Goal: Book appointment/travel/reservation

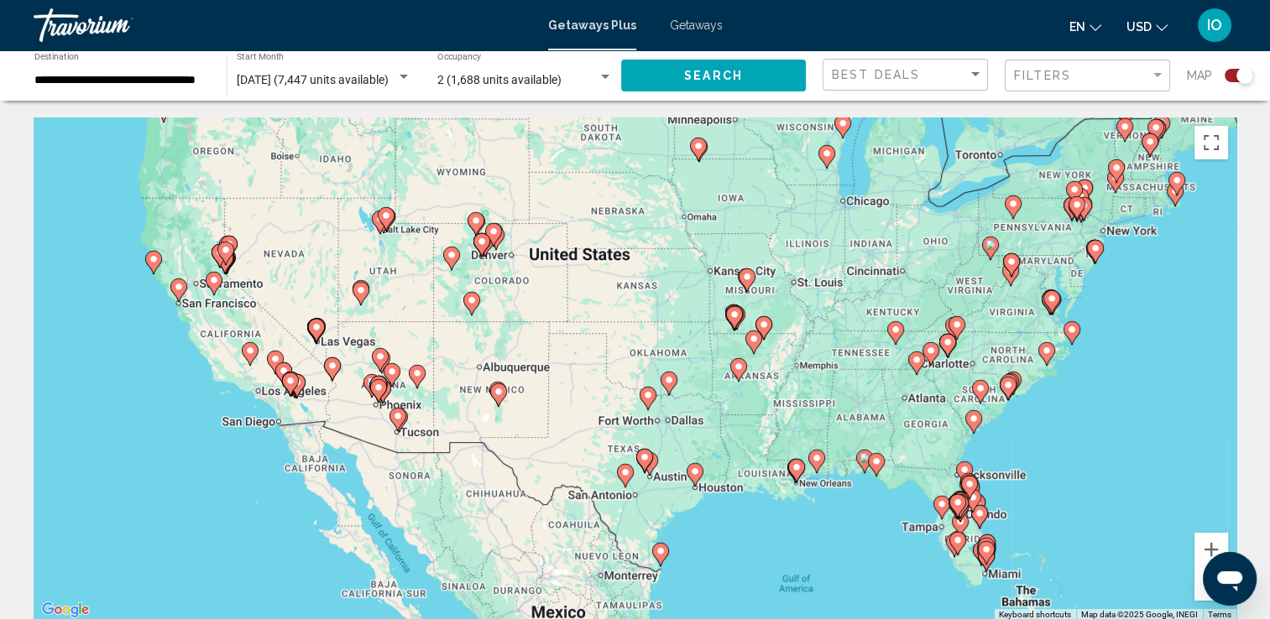
click at [213, 289] on icon "Main content" at bounding box center [213, 284] width 15 height 22
click at [213, 289] on div "To activate drag with keyboard, press Alt + Enter. Once in keyboard drag state,…" at bounding box center [635, 370] width 1203 height 504
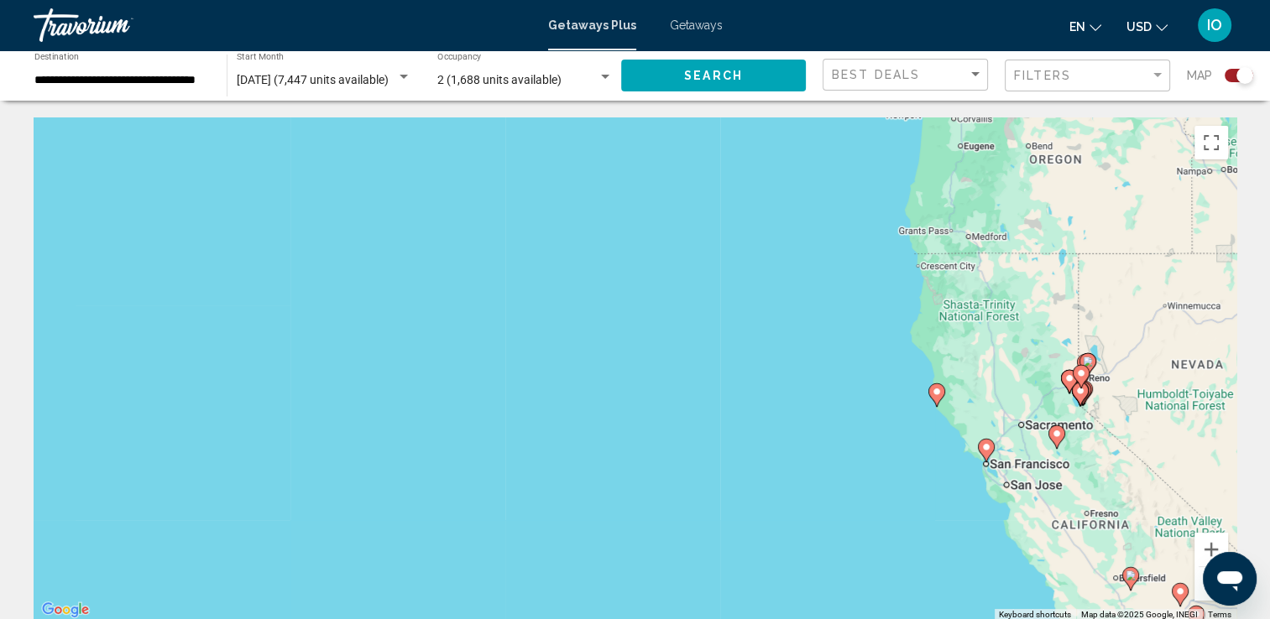
click at [988, 458] on gmp-advanced-marker "Main content" at bounding box center [986, 450] width 17 height 25
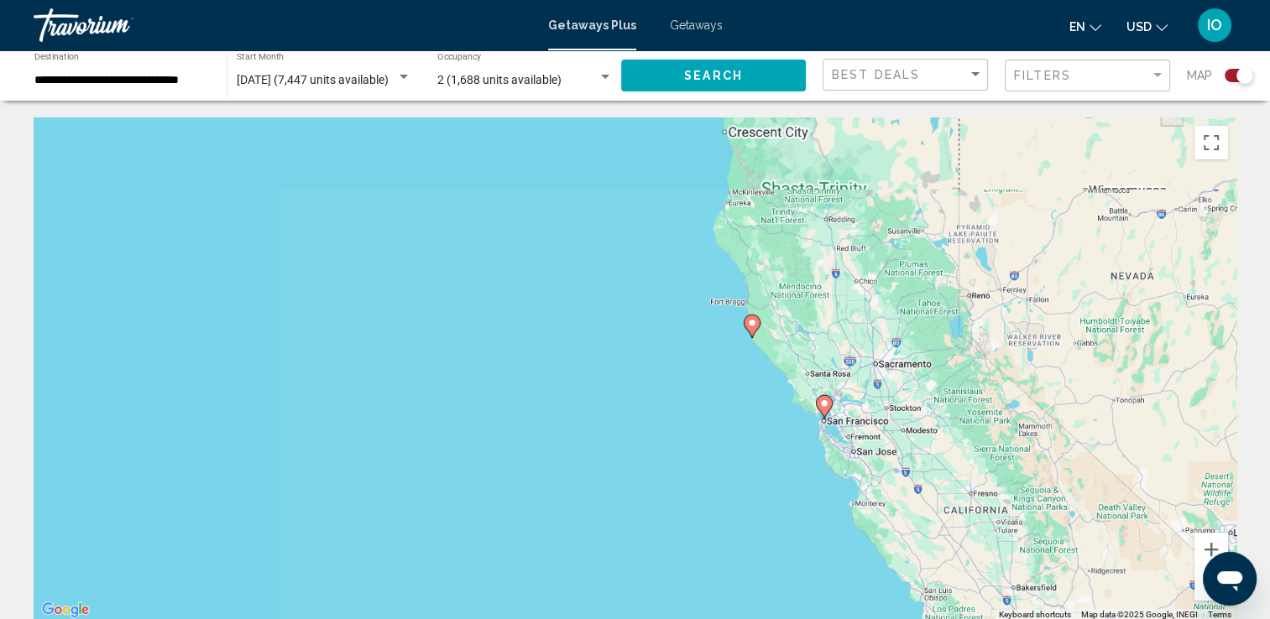
click at [988, 458] on div "To navigate, press the arrow keys. To activate drag with keyboard, press Alt + …" at bounding box center [635, 370] width 1203 height 504
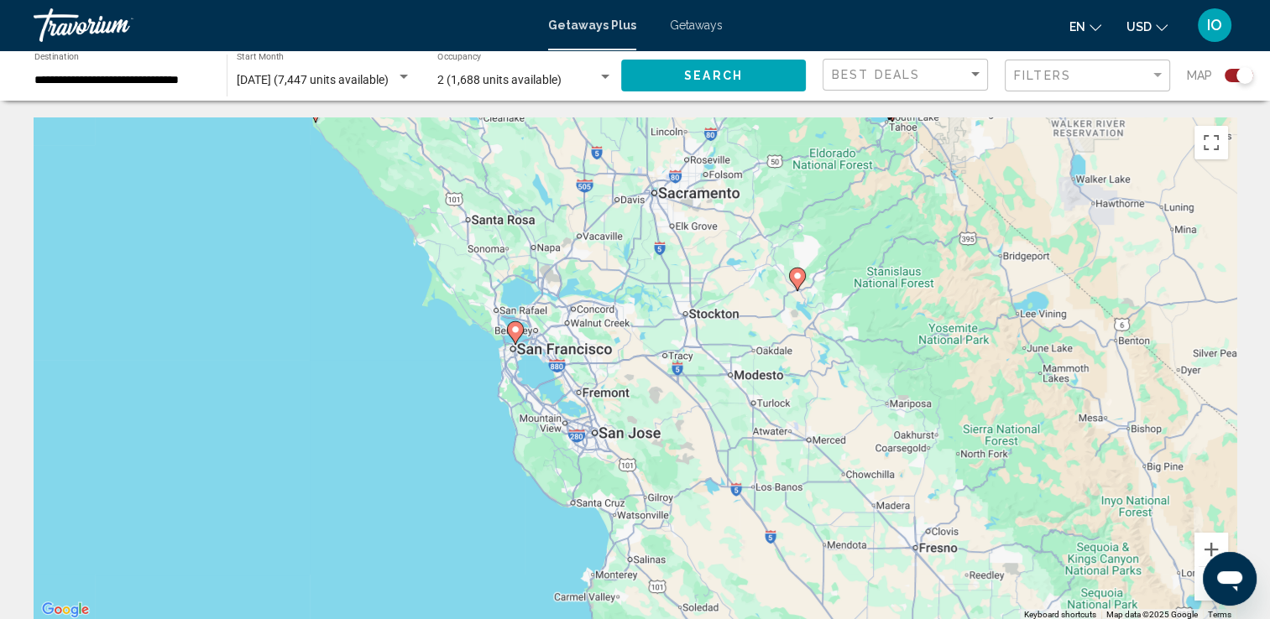
click at [514, 327] on image "Main content" at bounding box center [515, 330] width 10 height 10
type input "**********"
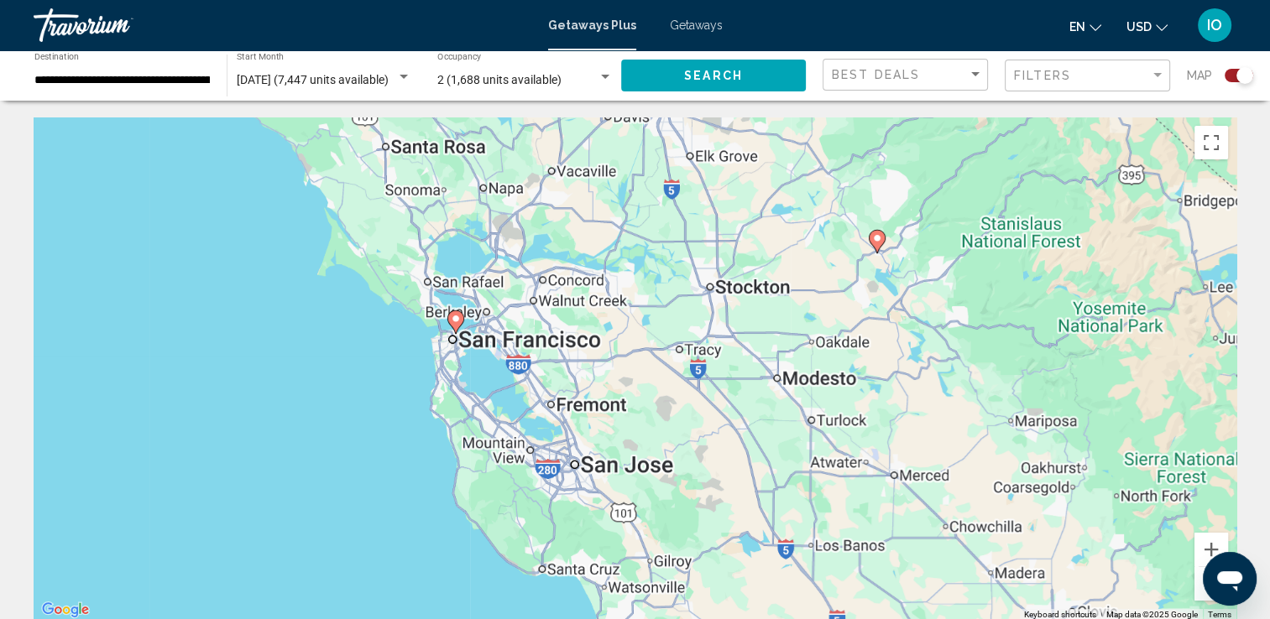
click at [514, 327] on div "To activate drag with keyboard, press Alt + Enter. Once in keyboard drag state,…" at bounding box center [635, 370] width 1203 height 504
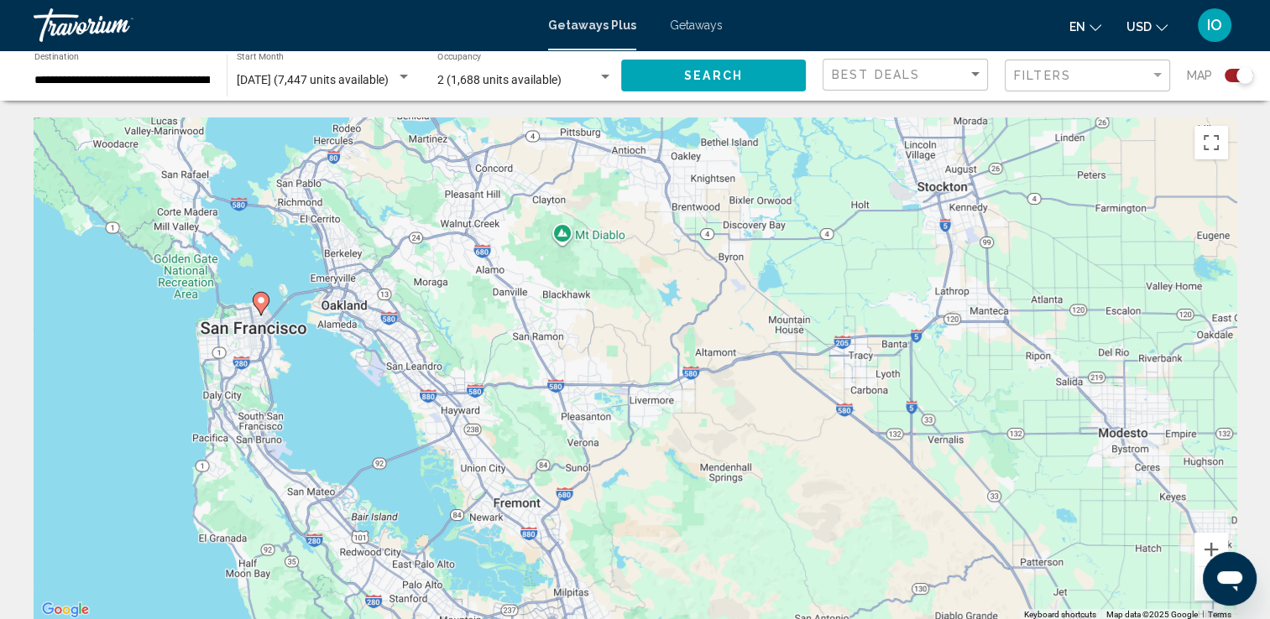
click at [256, 308] on gmp-advanced-marker "Main content" at bounding box center [261, 303] width 17 height 25
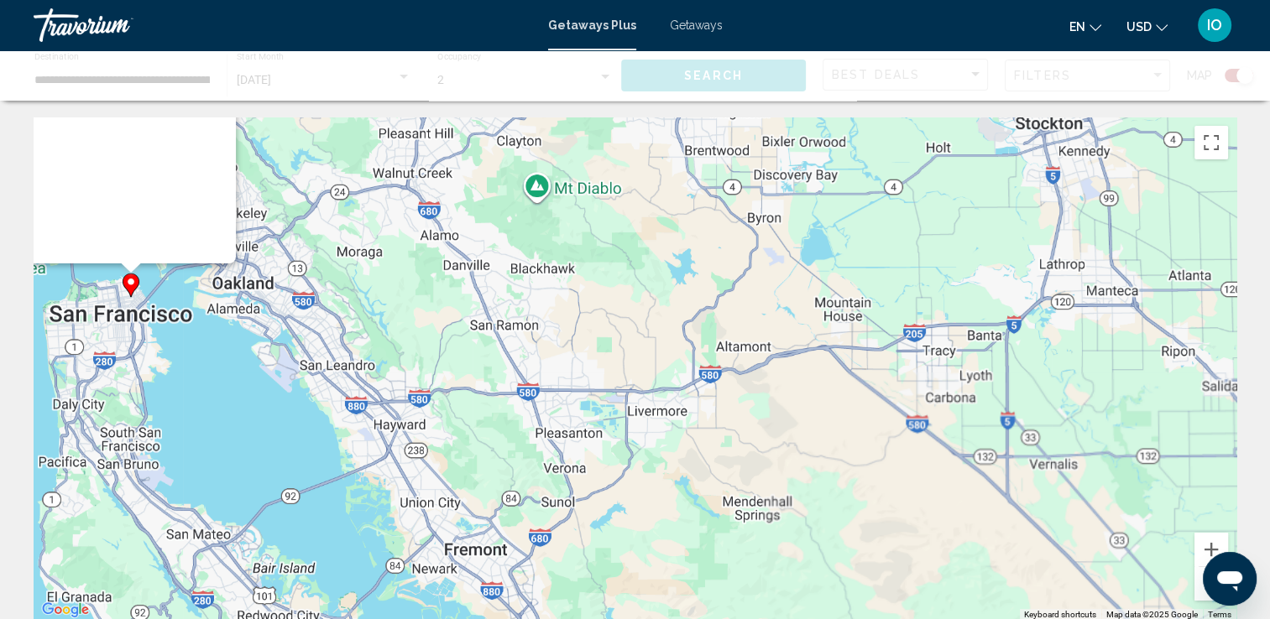
click at [256, 308] on div "To activate drag with keyboard, press Alt + Enter. Once in keyboard drag state,…" at bounding box center [635, 370] width 1203 height 504
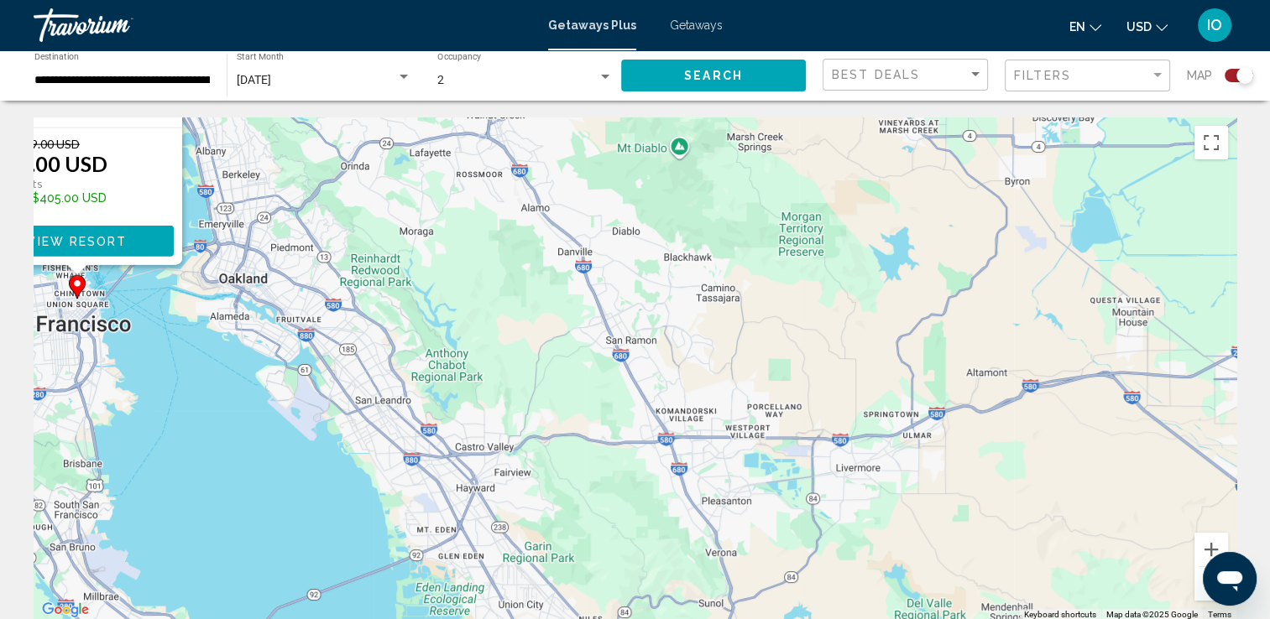
click at [94, 248] on span "View Resort" at bounding box center [77, 241] width 100 height 13
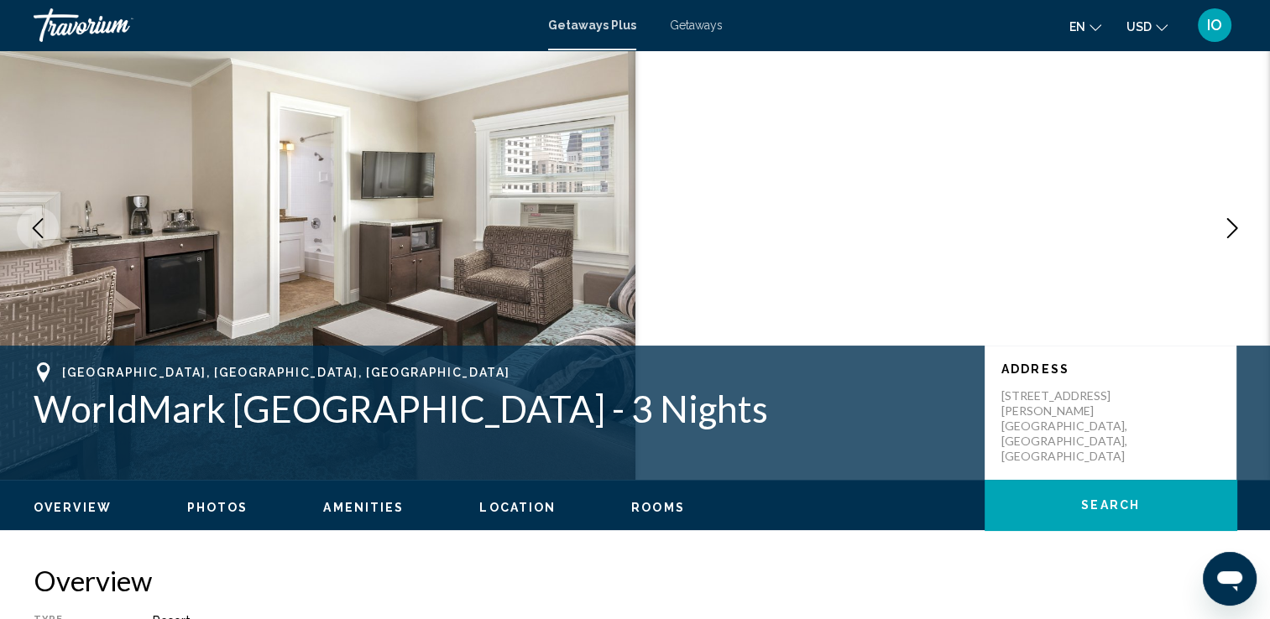
scroll to position [104, 0]
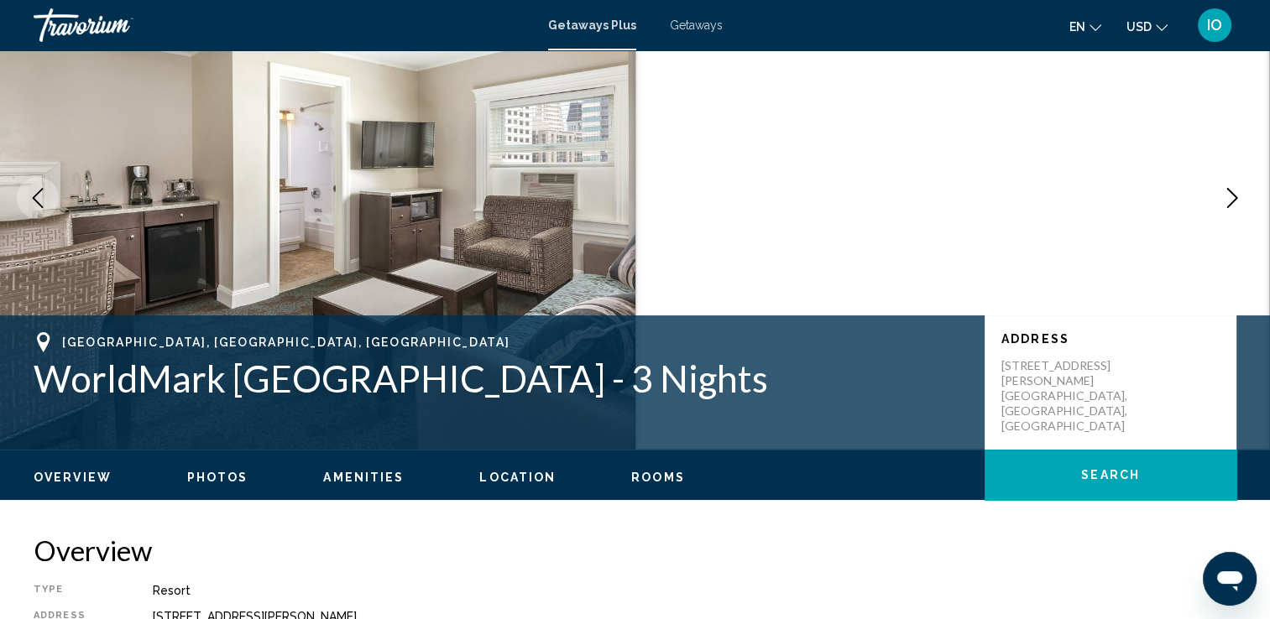
click at [647, 472] on span "Rooms" at bounding box center [658, 477] width 54 height 13
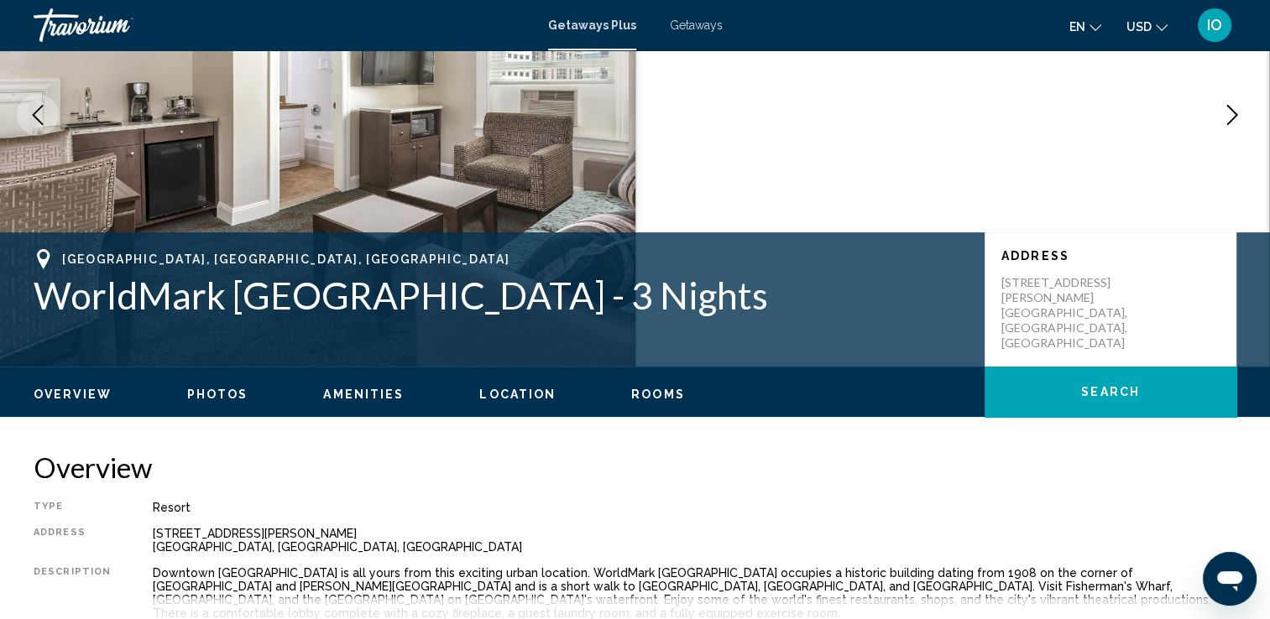
scroll to position [0, 0]
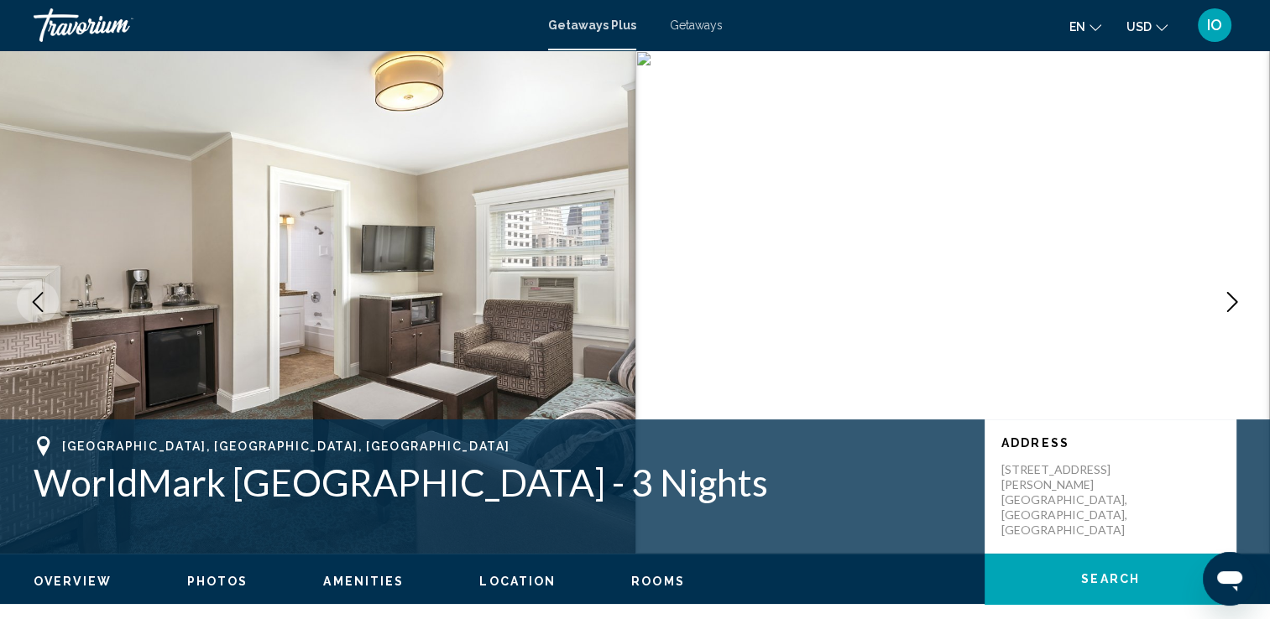
click at [594, 28] on span "Getaways Plus" at bounding box center [592, 24] width 88 height 13
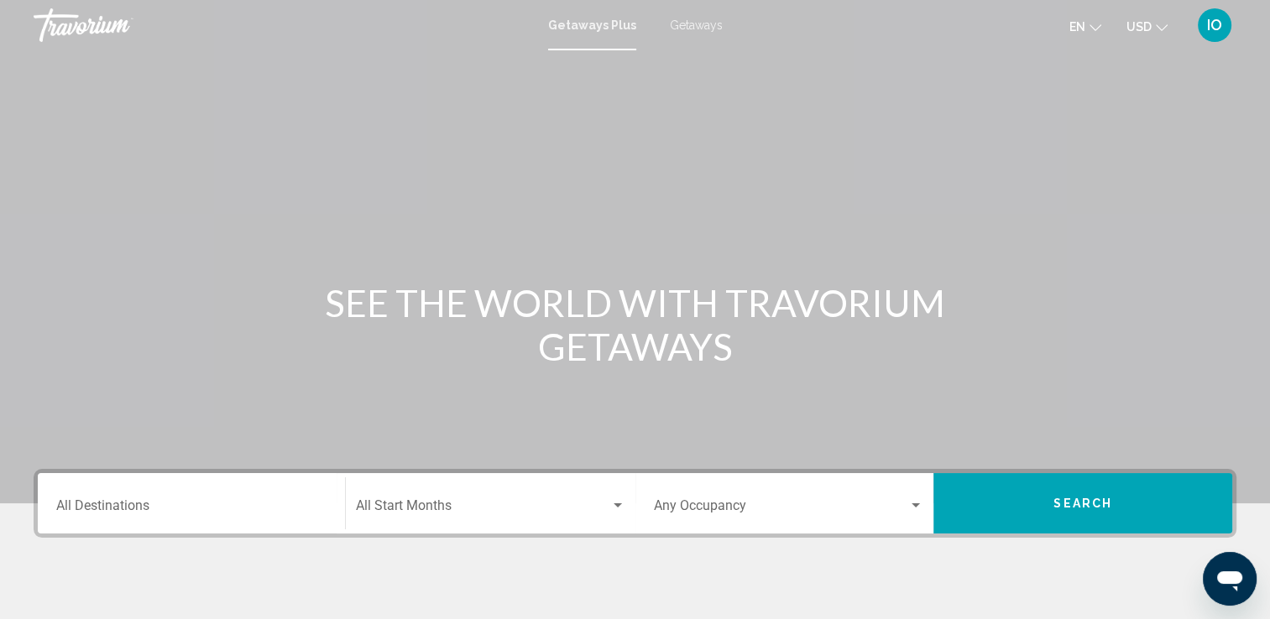
click at [681, 24] on span "Getaways" at bounding box center [696, 24] width 53 height 13
click at [583, 26] on span "Getaways Plus" at bounding box center [588, 24] width 79 height 13
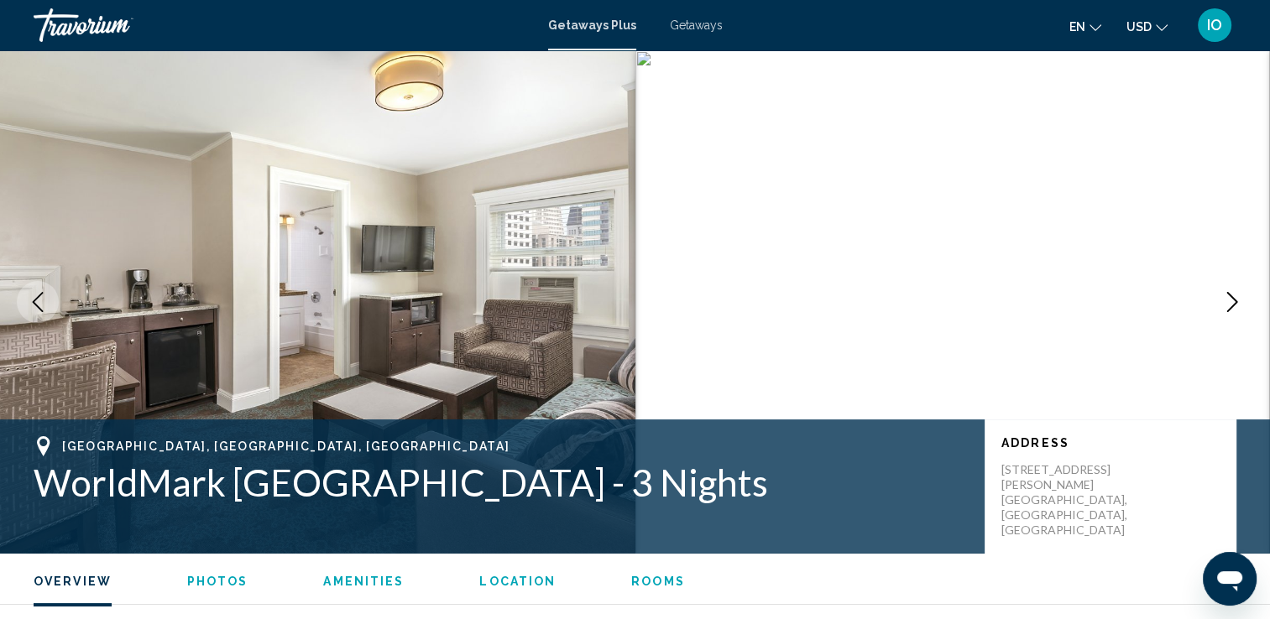
scroll to position [698, 0]
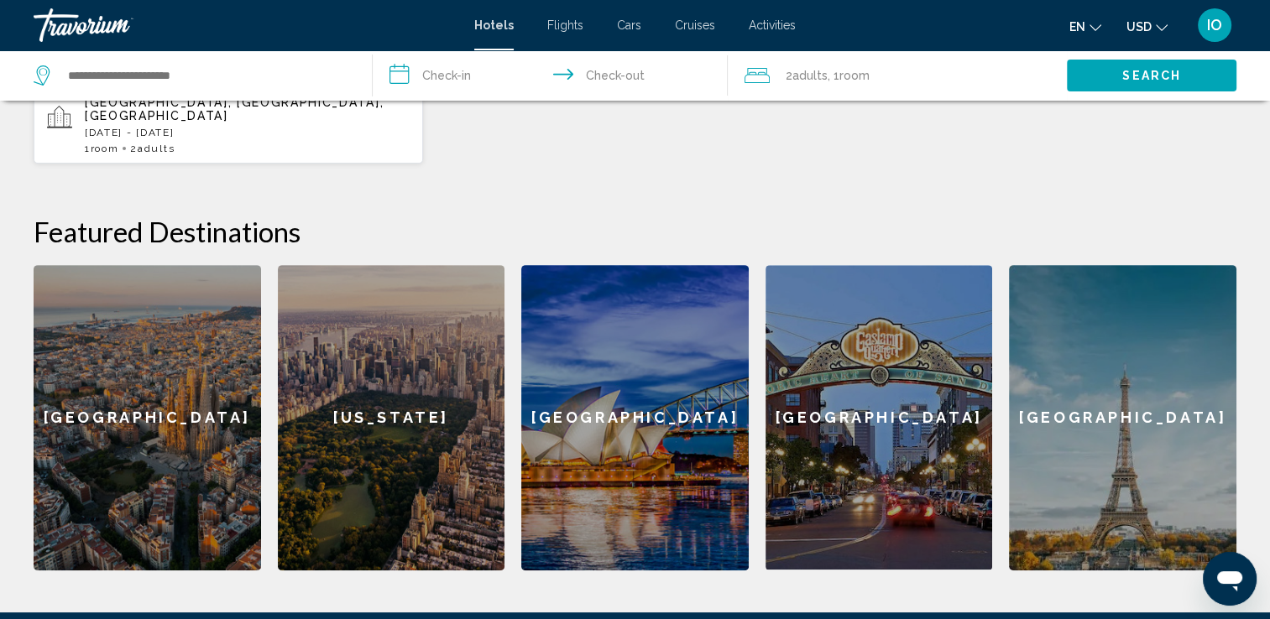
scroll to position [588, 0]
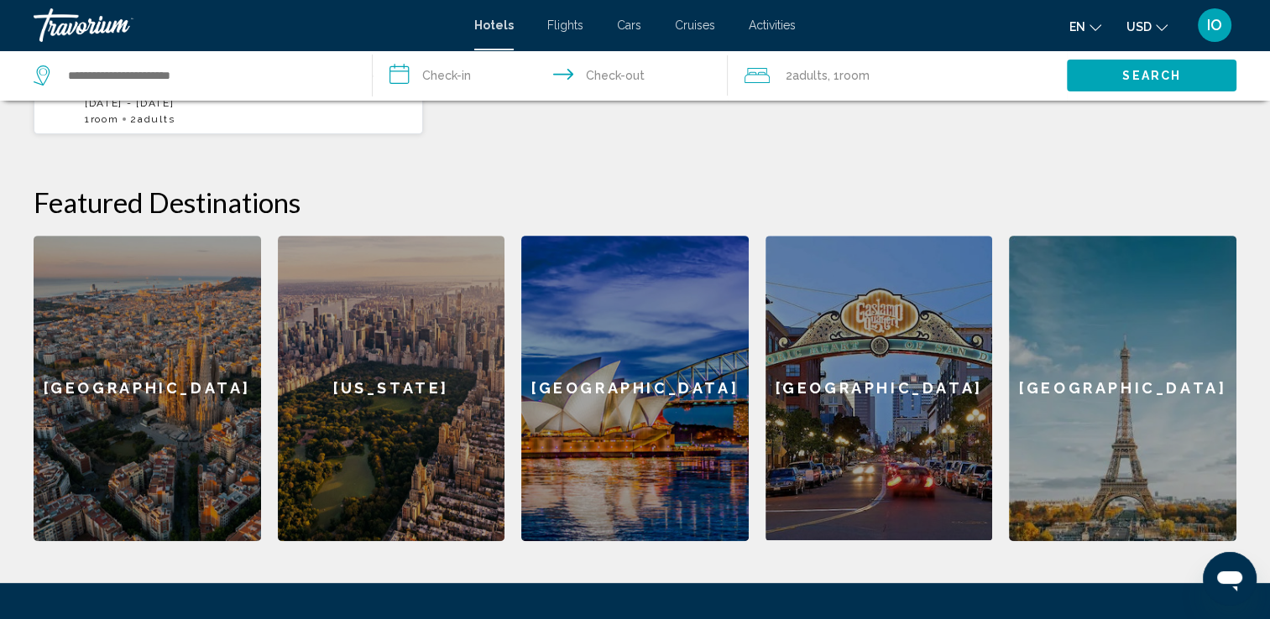
click at [1084, 403] on div "Paris" at bounding box center [1122, 389] width 227 height 306
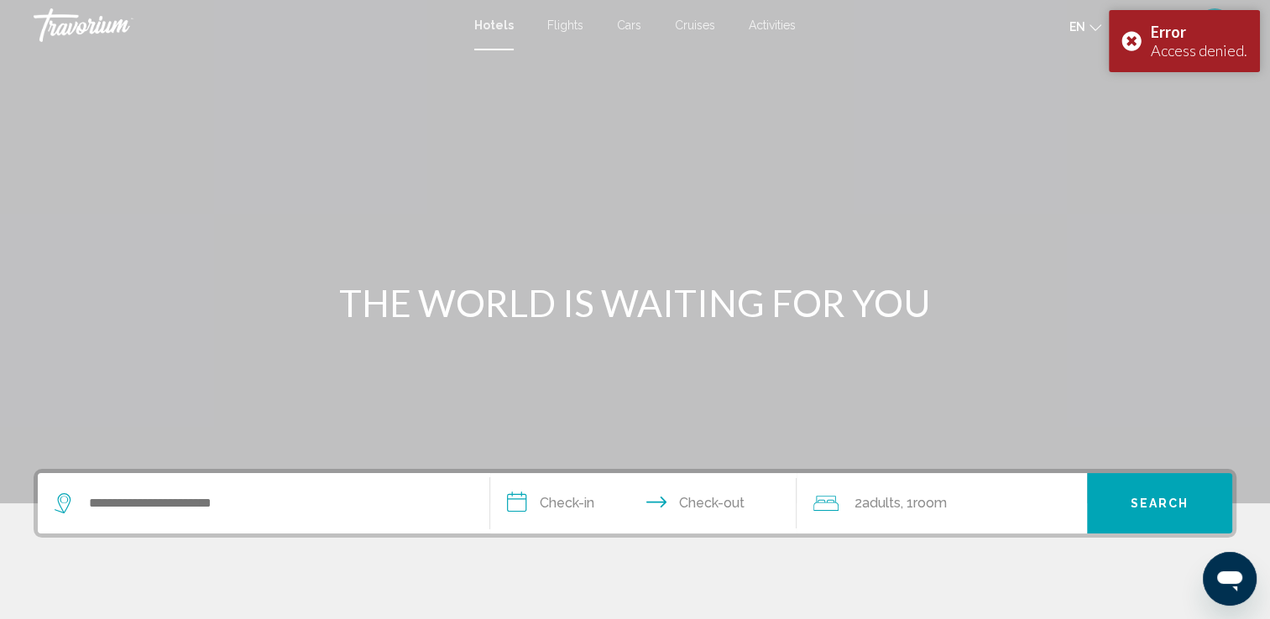
click at [772, 21] on span "Activities" at bounding box center [772, 24] width 47 height 13
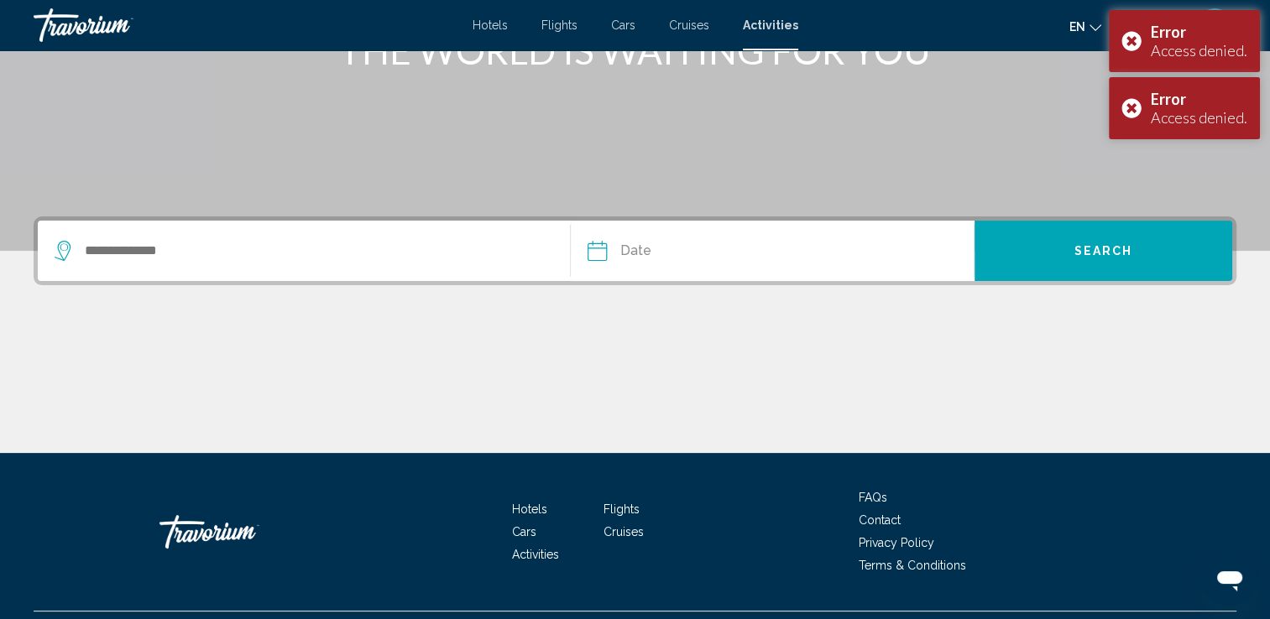
scroll to position [291, 0]
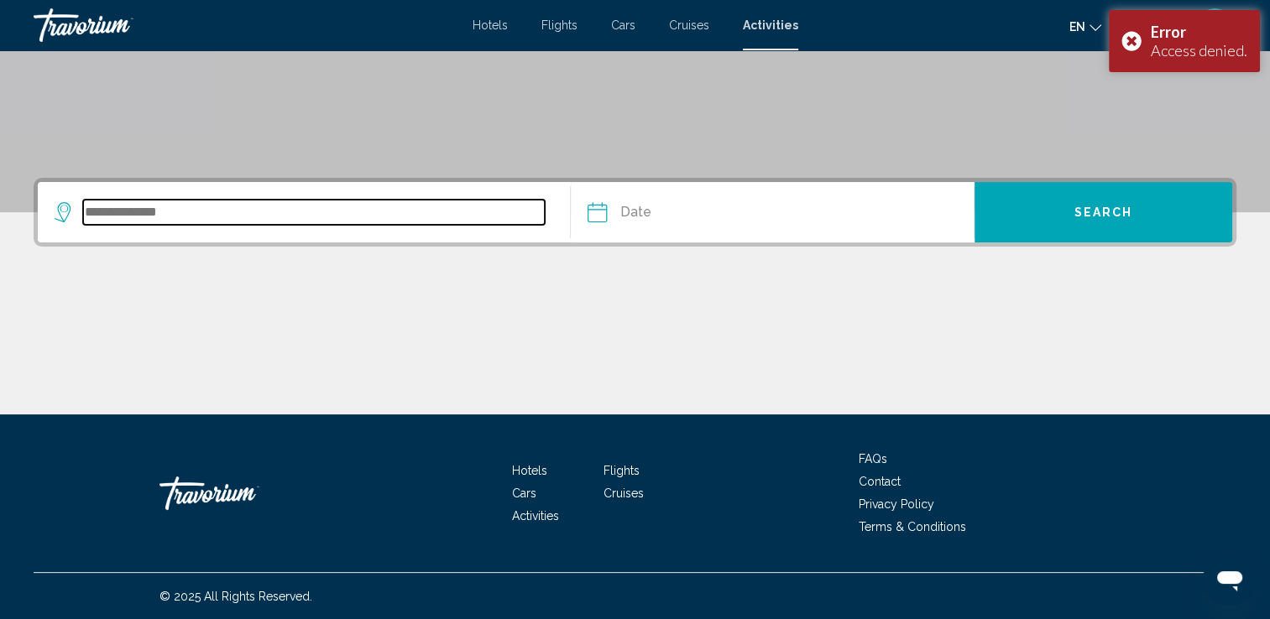
click at [195, 220] on input "Search widget" at bounding box center [314, 212] width 462 height 25
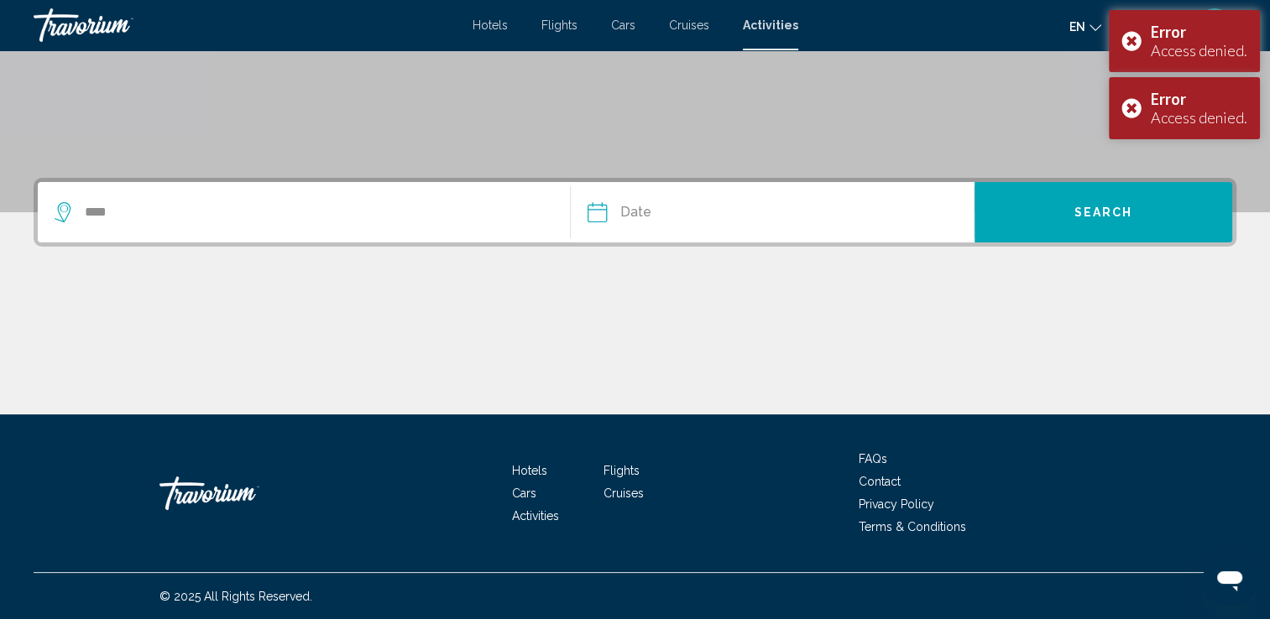
click at [1022, 212] on button "Search" at bounding box center [1104, 212] width 258 height 60
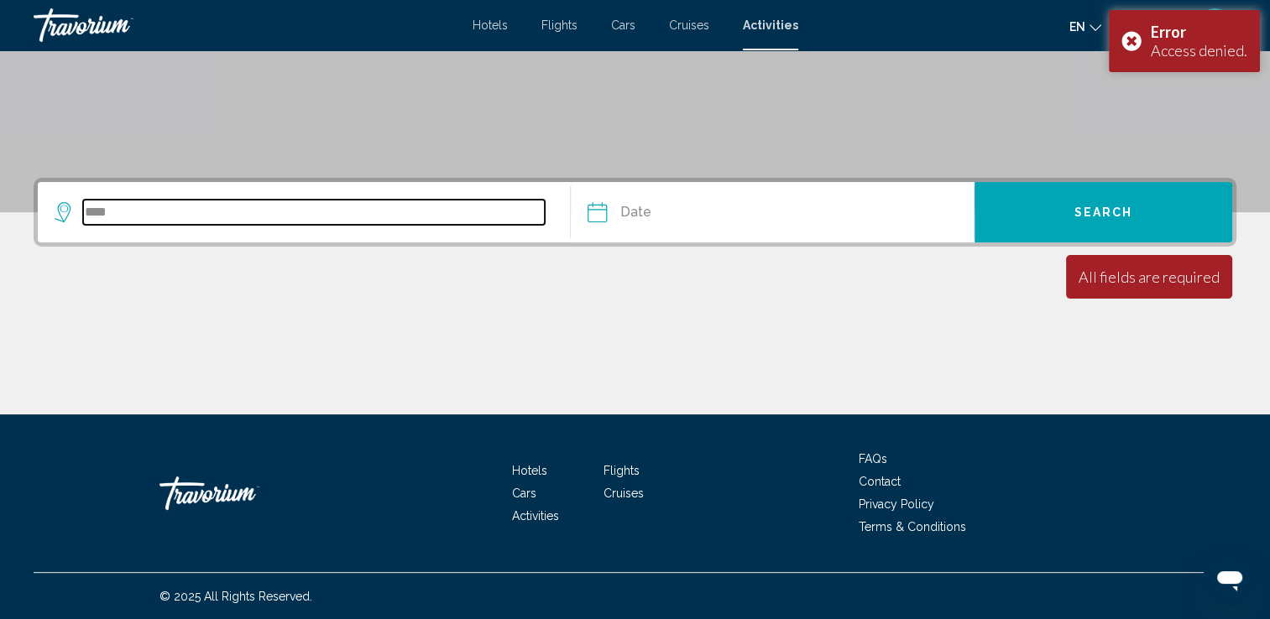
click at [114, 211] on input "****" at bounding box center [314, 212] width 462 height 25
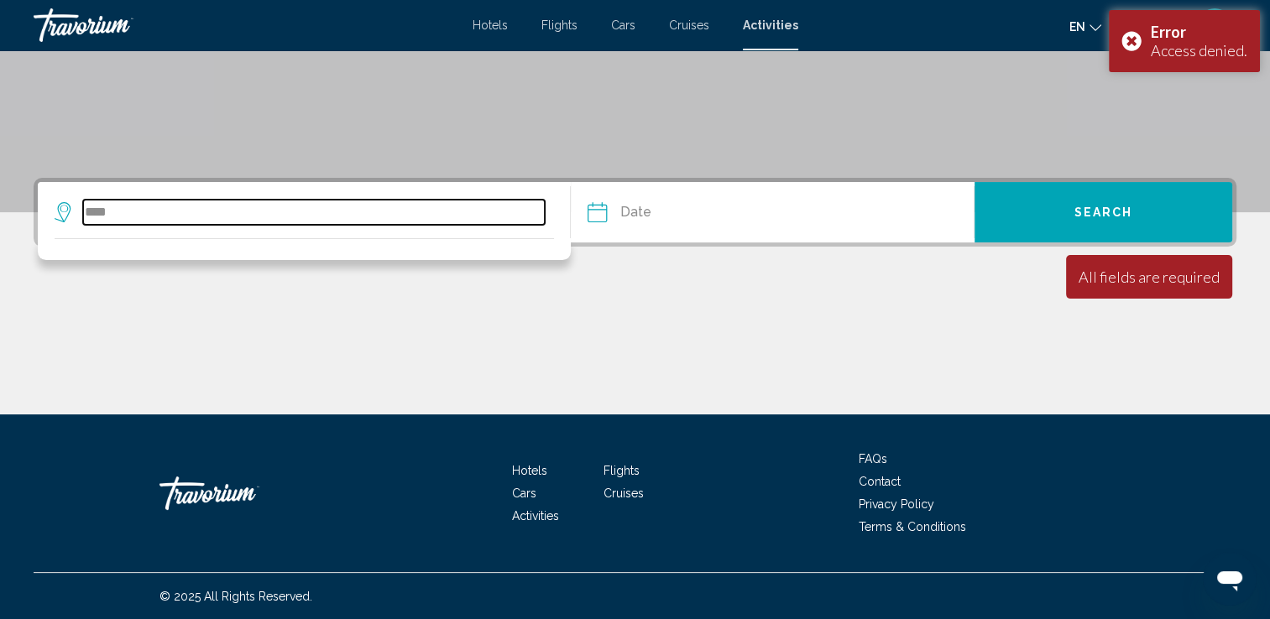
click at [138, 209] on input "****" at bounding box center [314, 212] width 462 height 25
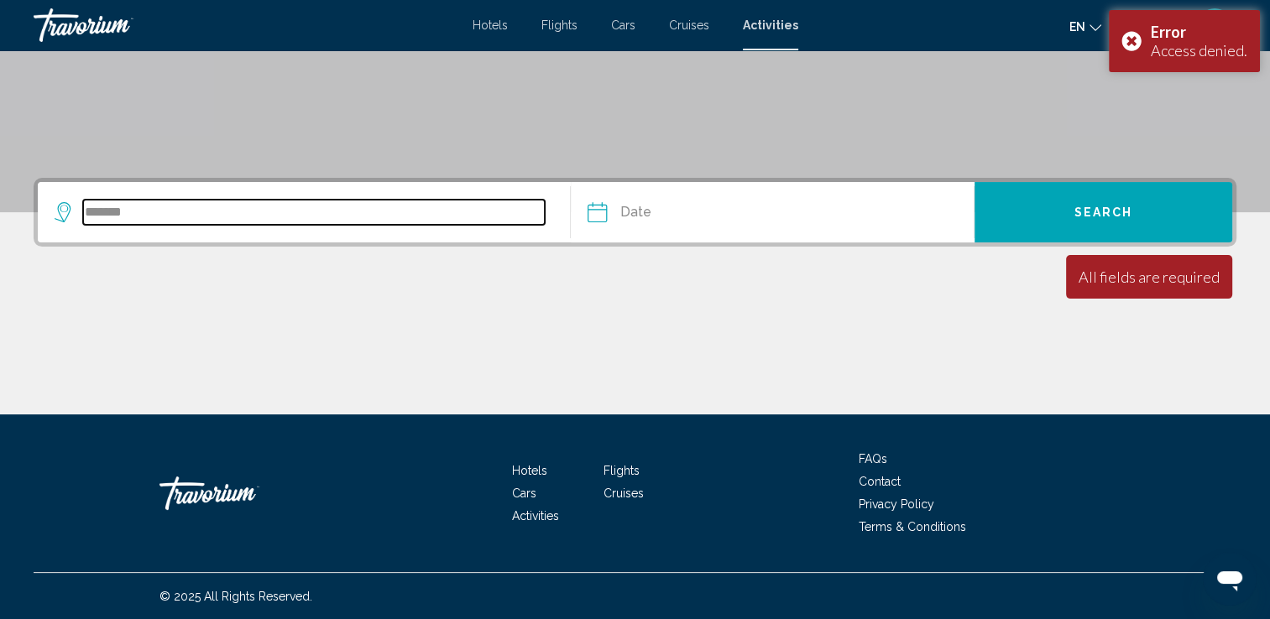
type input "*******"
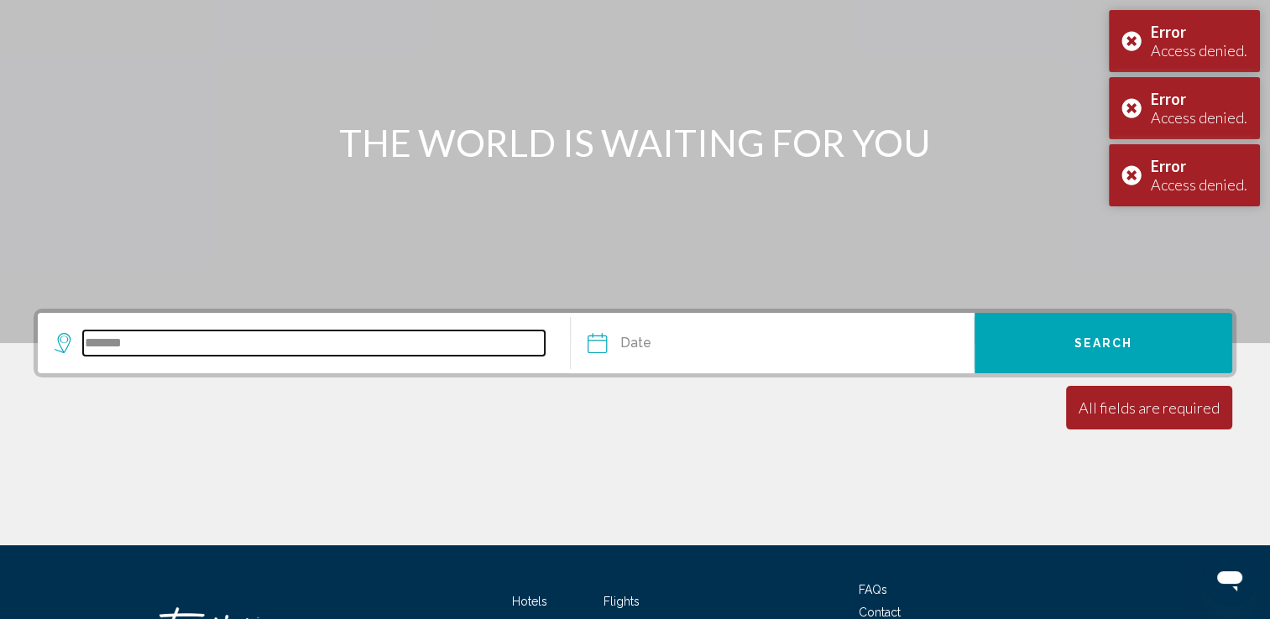
scroll to position [0, 0]
